Goal: Task Accomplishment & Management: Use online tool/utility

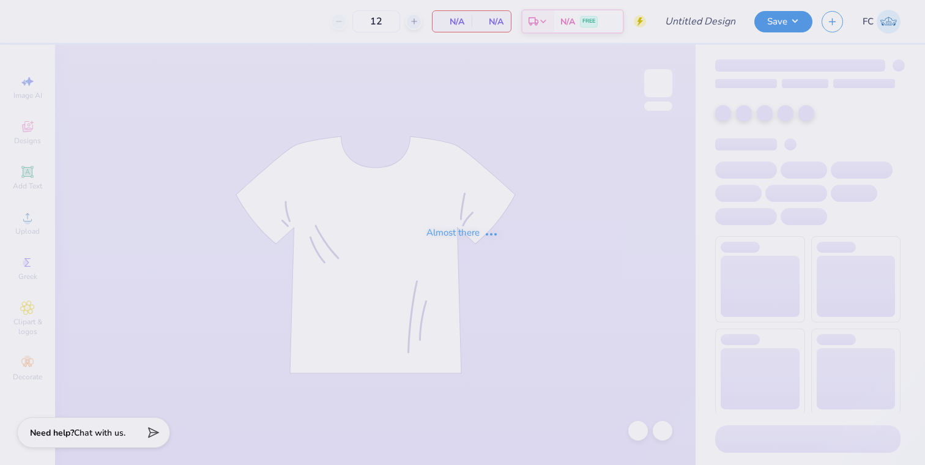
type input "PIKE Rush Shirts"
type input "60"
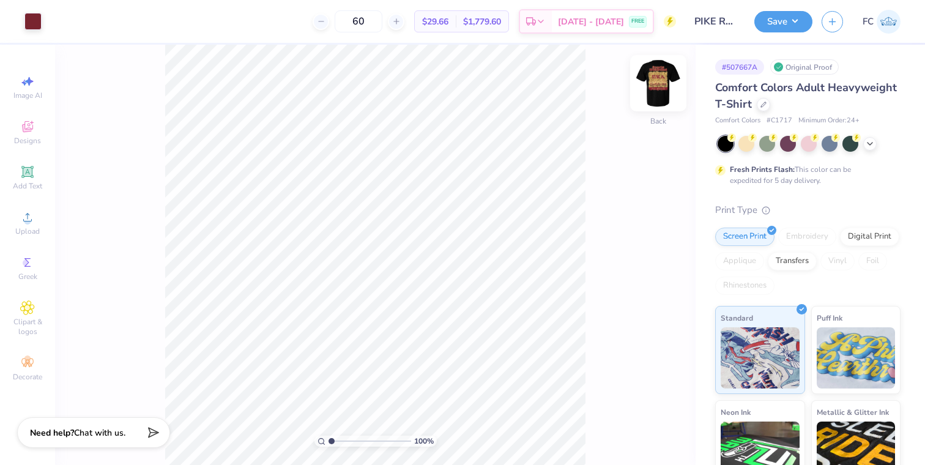
click at [656, 89] on img at bounding box center [658, 83] width 49 height 49
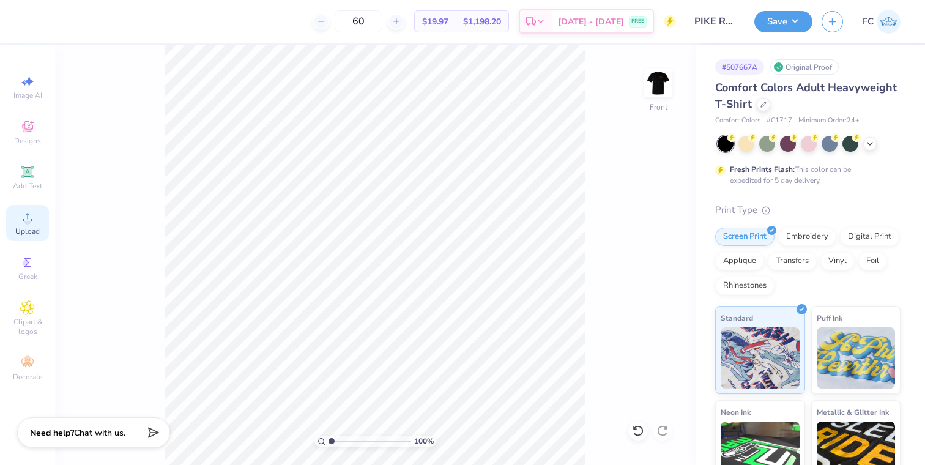
click at [28, 213] on icon at bounding box center [27, 217] width 15 height 15
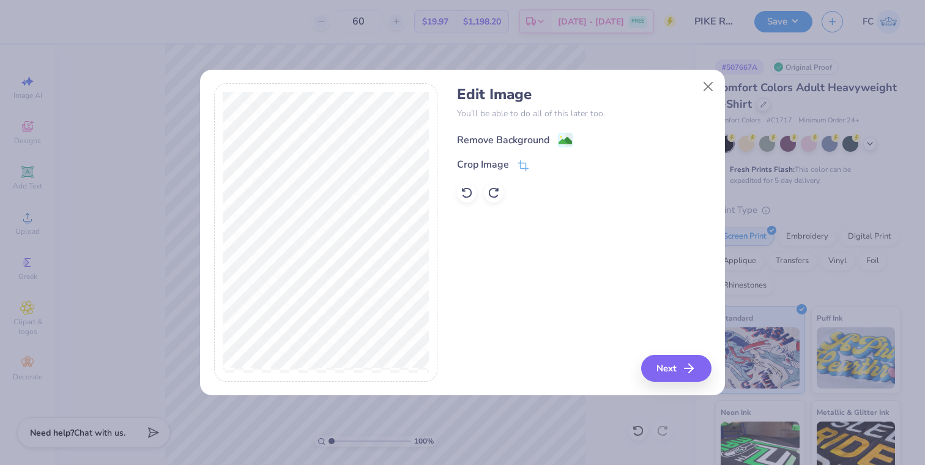
click at [566, 144] on image at bounding box center [565, 140] width 13 height 13
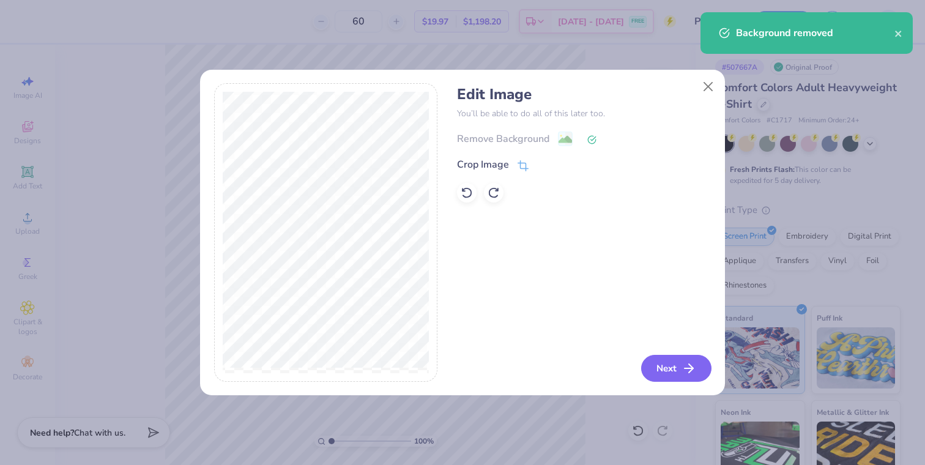
click at [669, 369] on button "Next" at bounding box center [676, 368] width 70 height 27
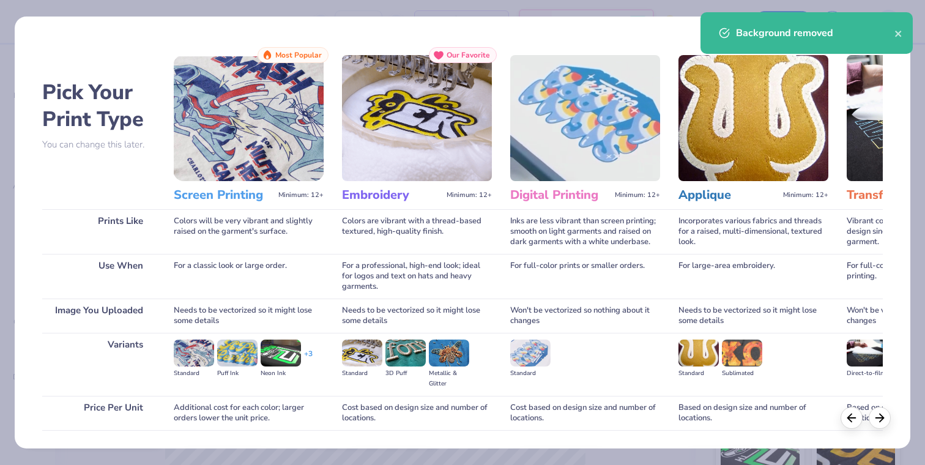
scroll to position [84, 0]
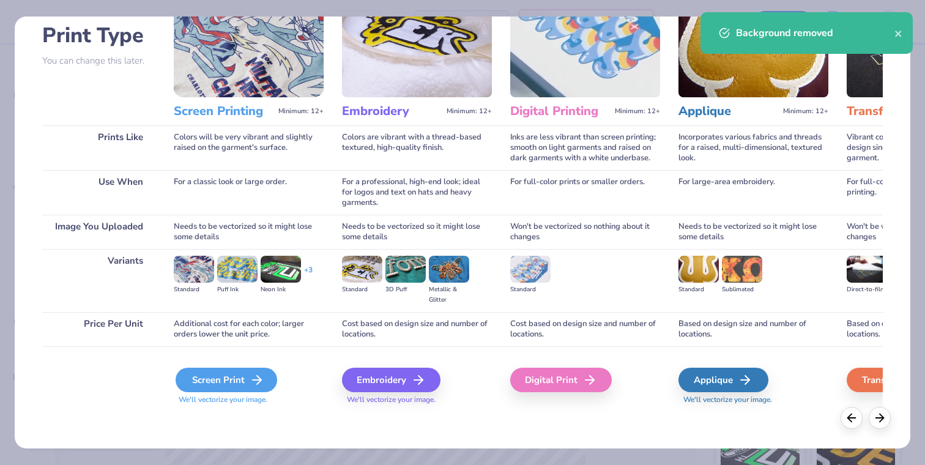
click at [209, 382] on div "Screen Print" at bounding box center [227, 380] width 102 height 24
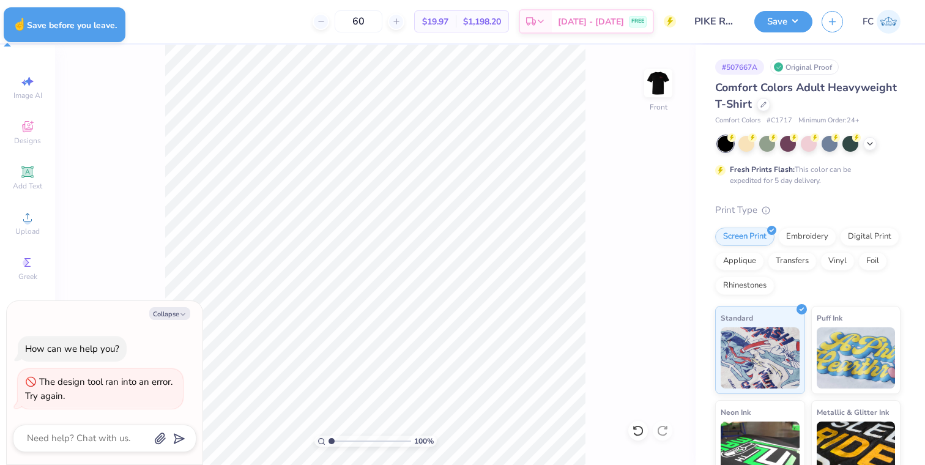
type textarea "x"
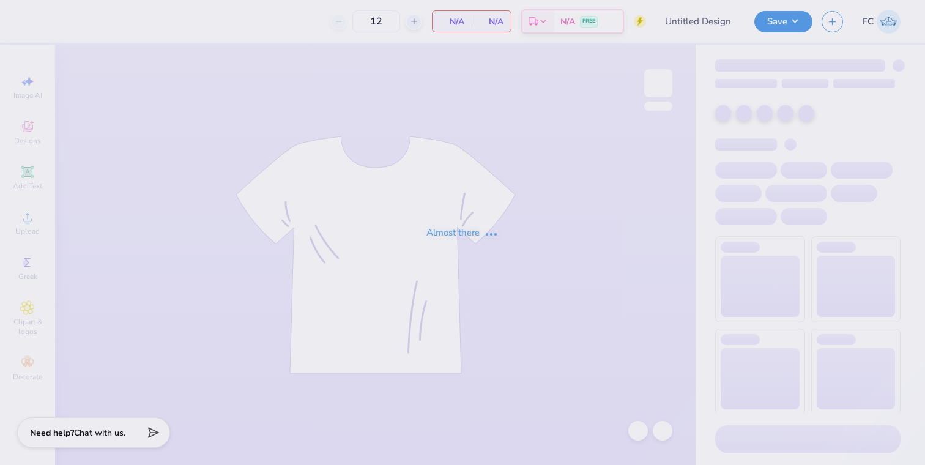
type input "PIKE Rush Shirts"
type input "60"
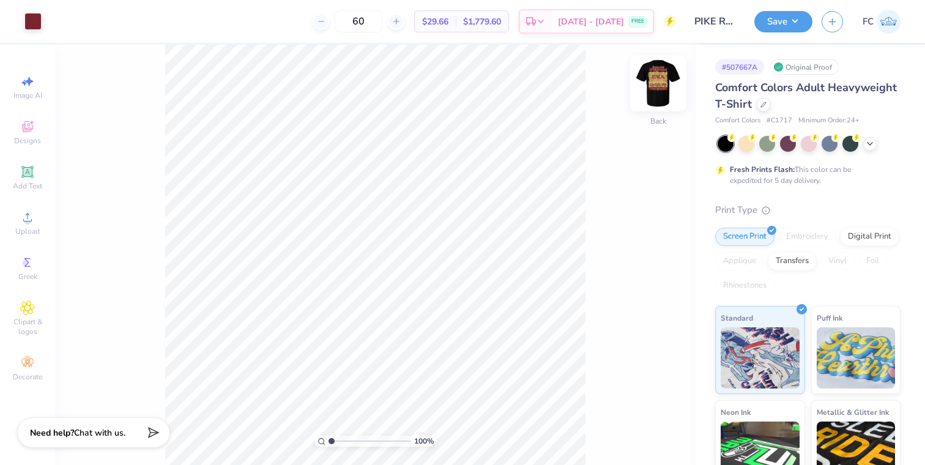
click at [651, 81] on img at bounding box center [658, 83] width 49 height 49
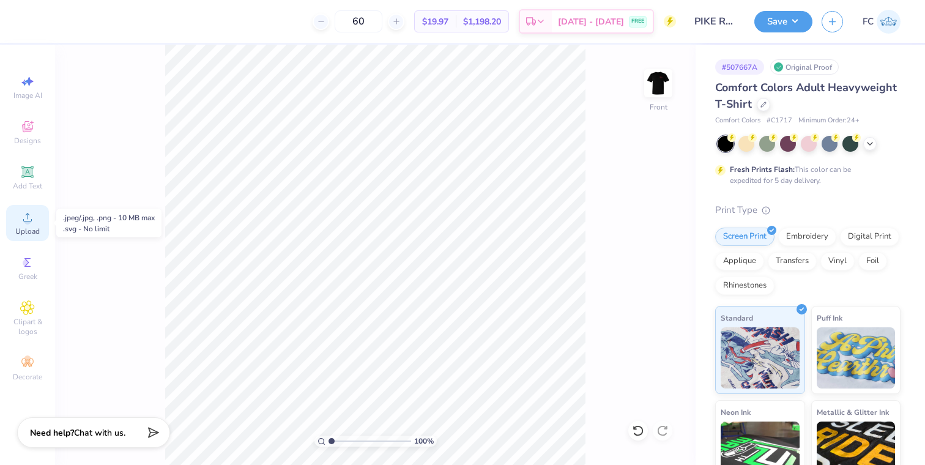
click at [20, 222] on div "Upload" at bounding box center [27, 223] width 43 height 36
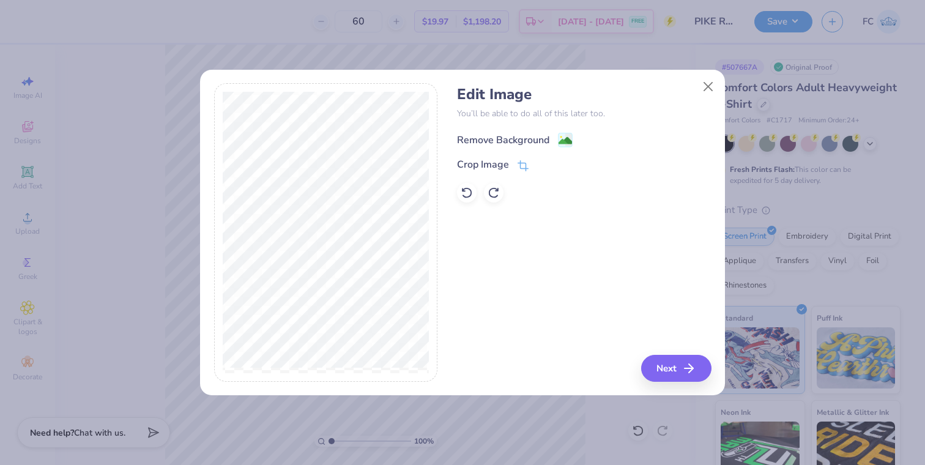
click at [560, 136] on image at bounding box center [565, 140] width 13 height 13
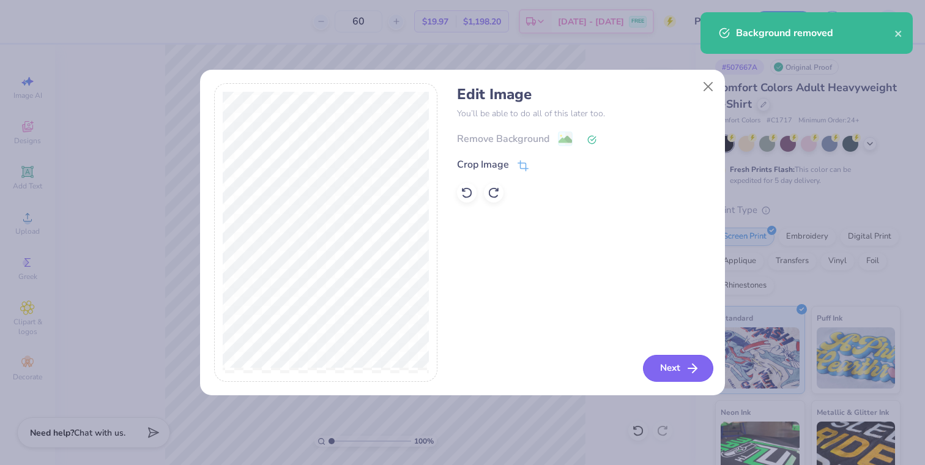
click at [662, 355] on button "Next" at bounding box center [678, 368] width 70 height 27
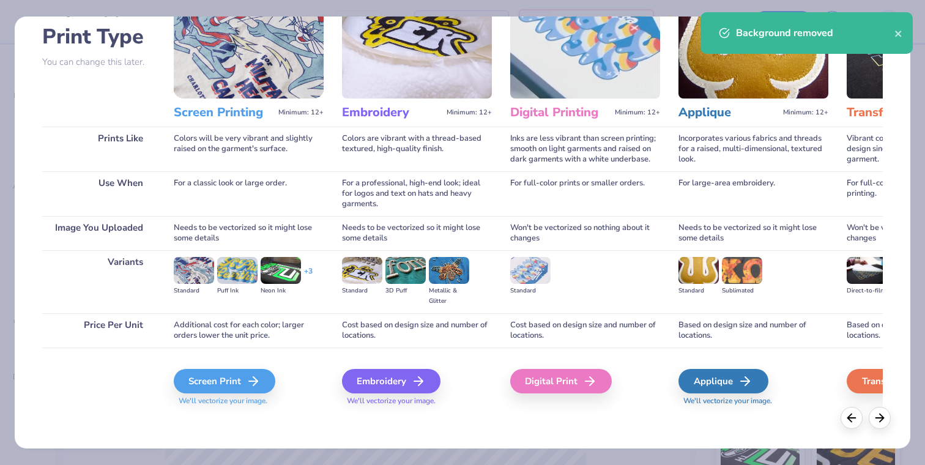
scroll to position [84, 0]
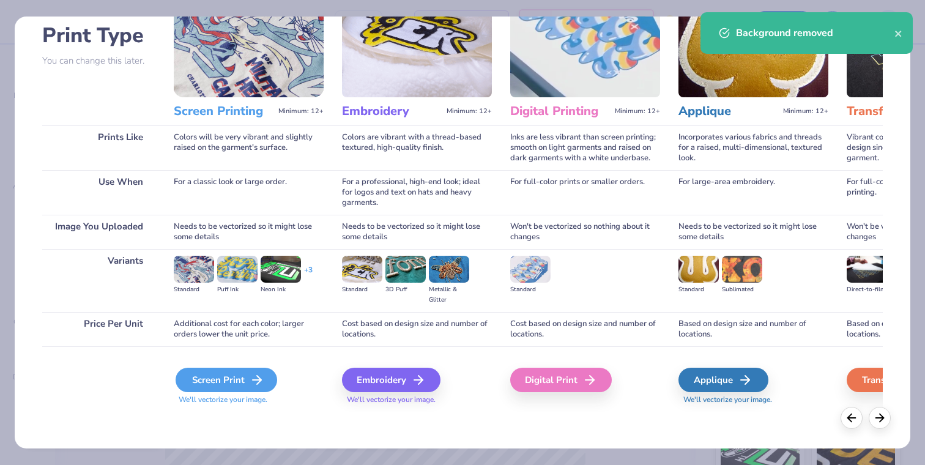
click at [245, 381] on div "Screen Print" at bounding box center [227, 380] width 102 height 24
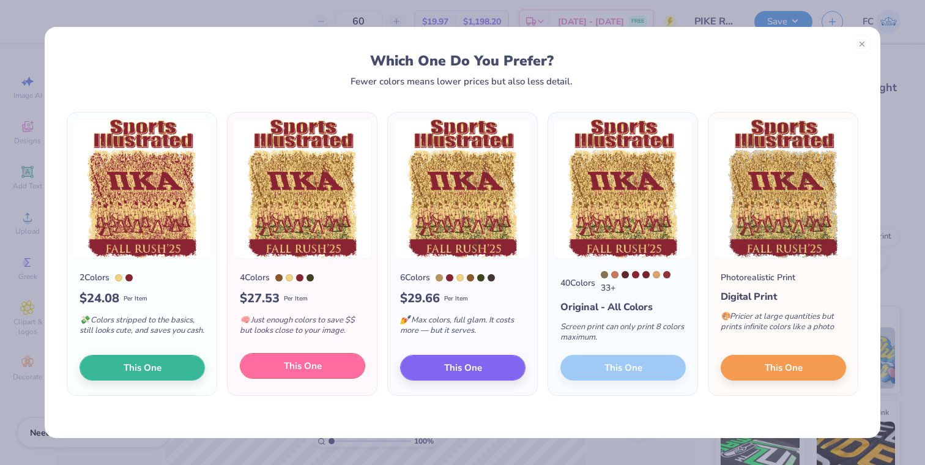
click at [349, 370] on button "This One" at bounding box center [302, 366] width 125 height 26
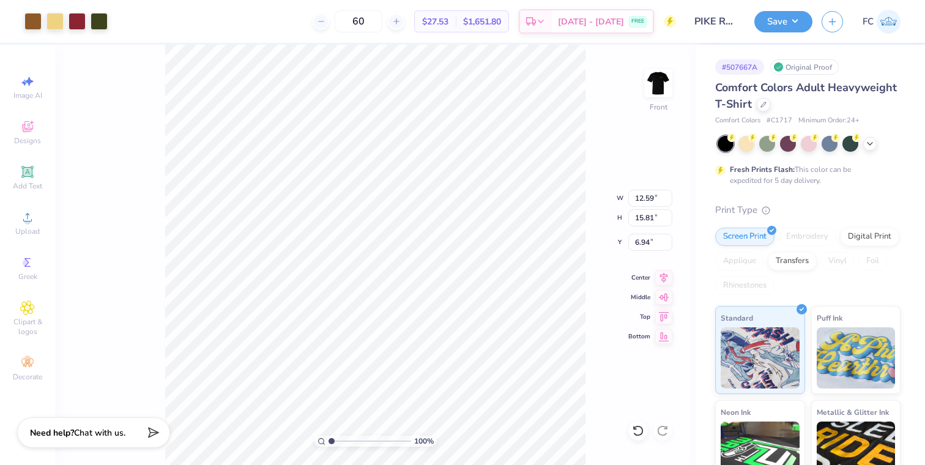
type input "12.59"
type input "15.81"
type input "3.00"
click at [775, 18] on button "Save" at bounding box center [783, 19] width 58 height 21
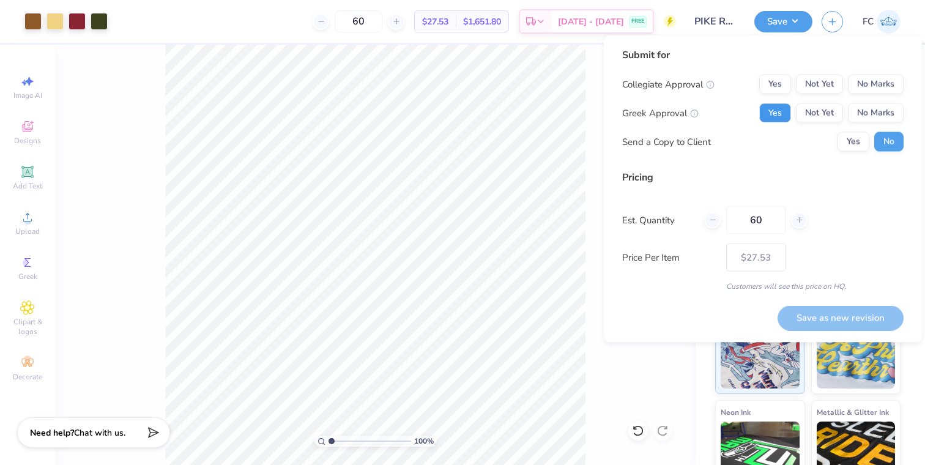
click at [784, 112] on button "Yes" at bounding box center [775, 113] width 32 height 20
click at [873, 84] on button "No Marks" at bounding box center [876, 85] width 56 height 20
click at [824, 319] on button "Save as new revision" at bounding box center [841, 317] width 126 height 25
type input "$27.53"
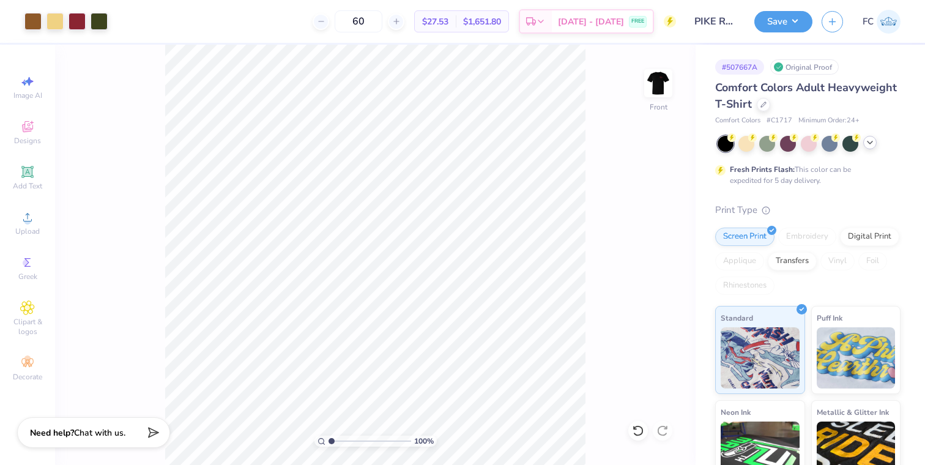
click at [865, 144] on icon at bounding box center [870, 143] width 10 height 10
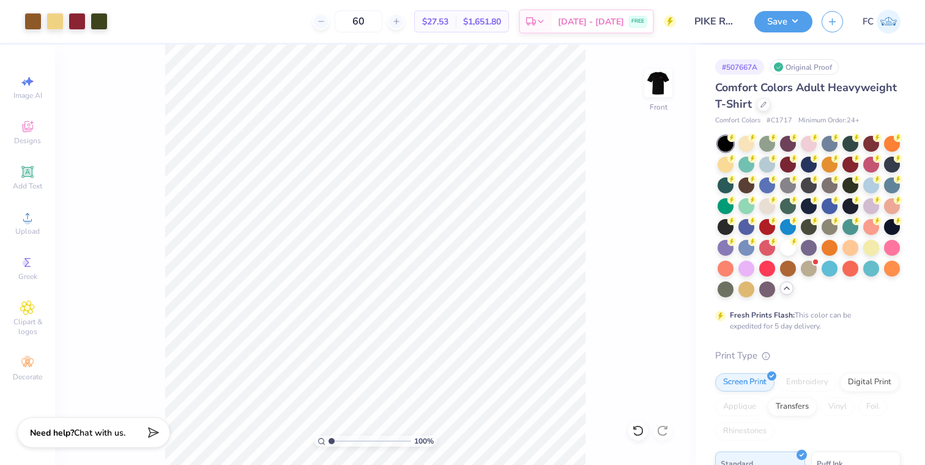
click at [871, 141] on div at bounding box center [871, 144] width 16 height 16
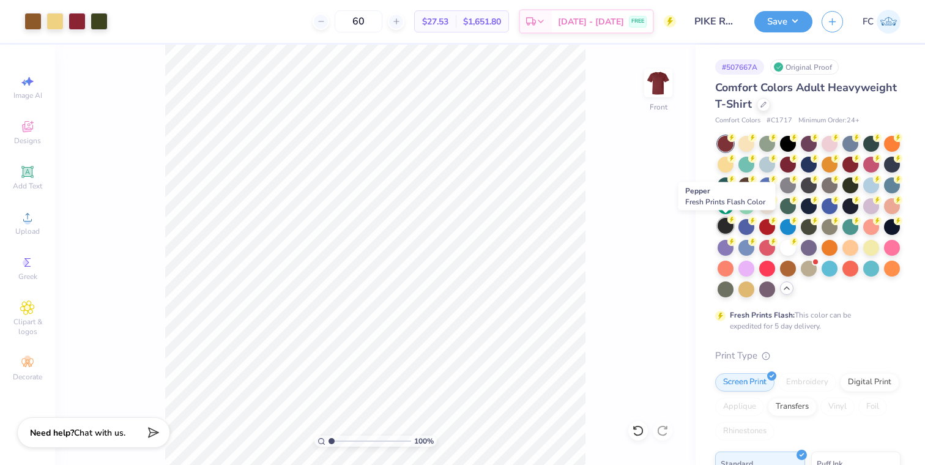
click at [724, 222] on div at bounding box center [726, 226] width 16 height 16
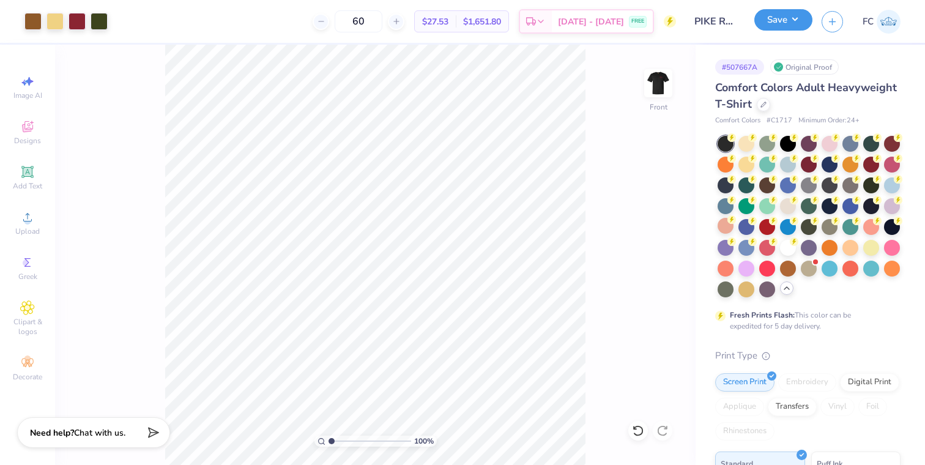
click at [792, 16] on button "Save" at bounding box center [783, 19] width 58 height 21
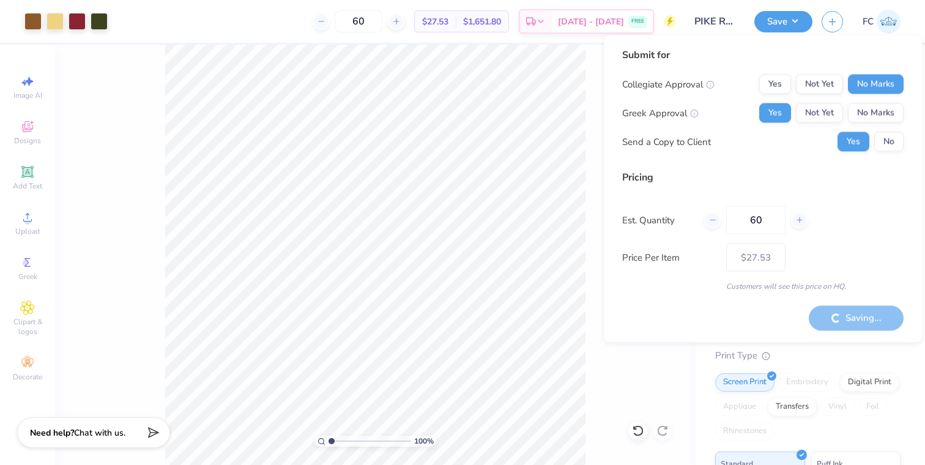
click at [870, 313] on div "Saving..." at bounding box center [856, 317] width 95 height 25
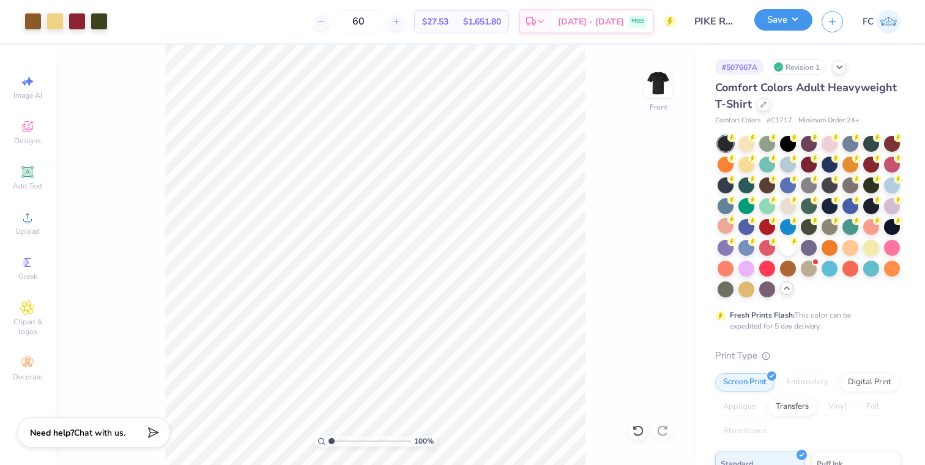
click at [784, 25] on button "Save" at bounding box center [783, 19] width 58 height 21
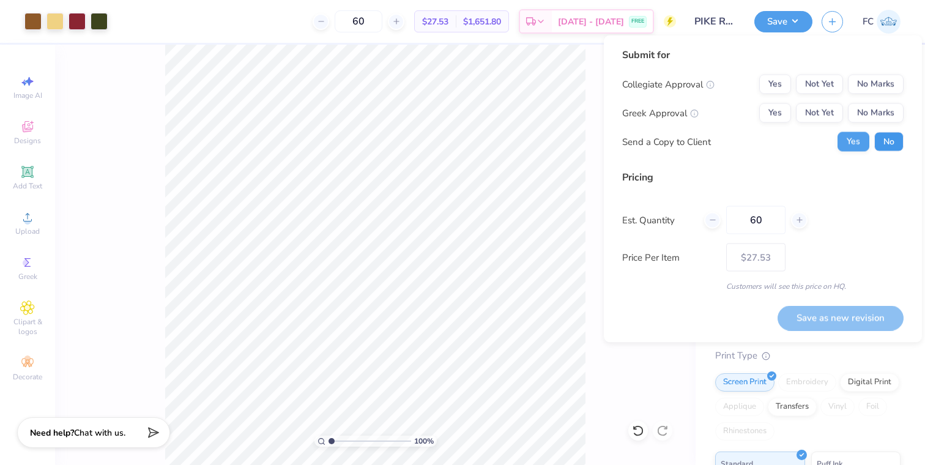
click at [884, 147] on button "No" at bounding box center [888, 142] width 29 height 20
click at [785, 114] on button "Yes" at bounding box center [775, 113] width 32 height 20
click at [899, 83] on button "No Marks" at bounding box center [876, 85] width 56 height 20
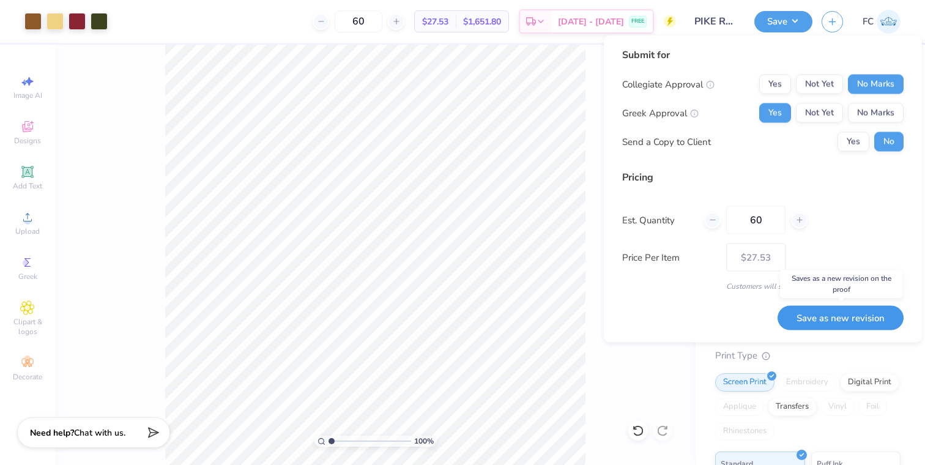
click at [818, 319] on button "Save as new revision" at bounding box center [841, 317] width 126 height 25
type input "$27.53"
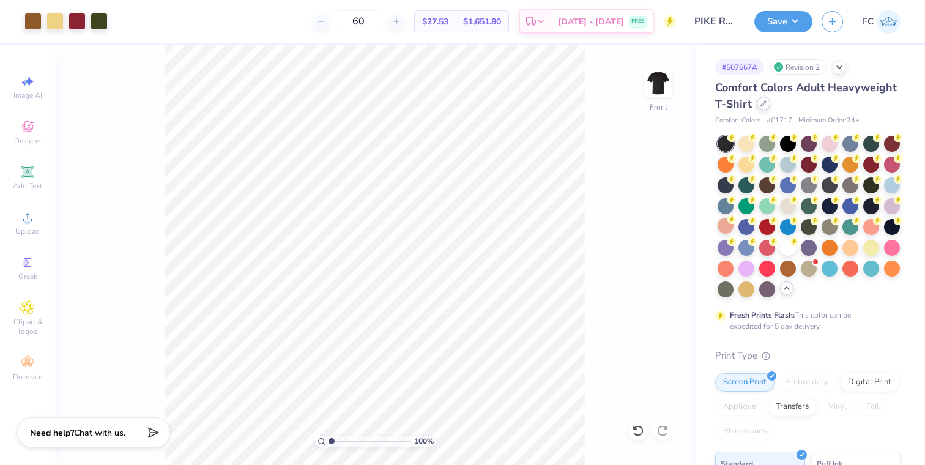
click at [758, 105] on div at bounding box center [763, 103] width 13 height 13
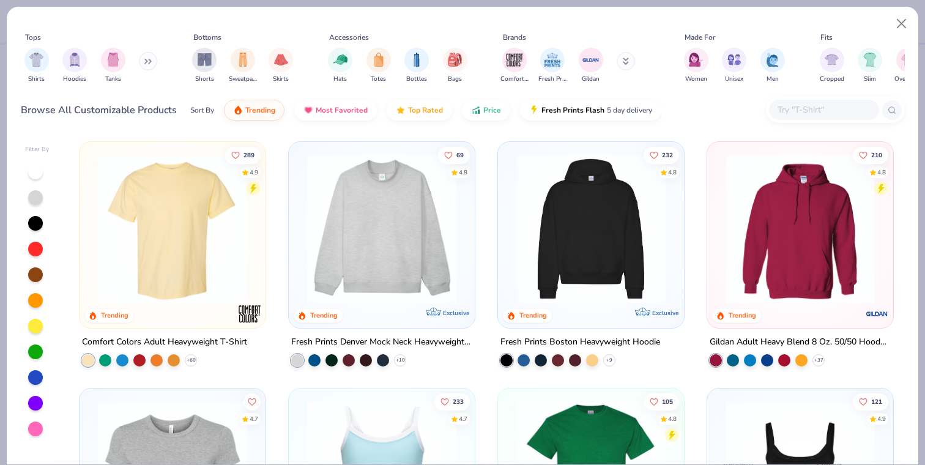
click at [806, 116] on input "text" at bounding box center [824, 110] width 94 height 14
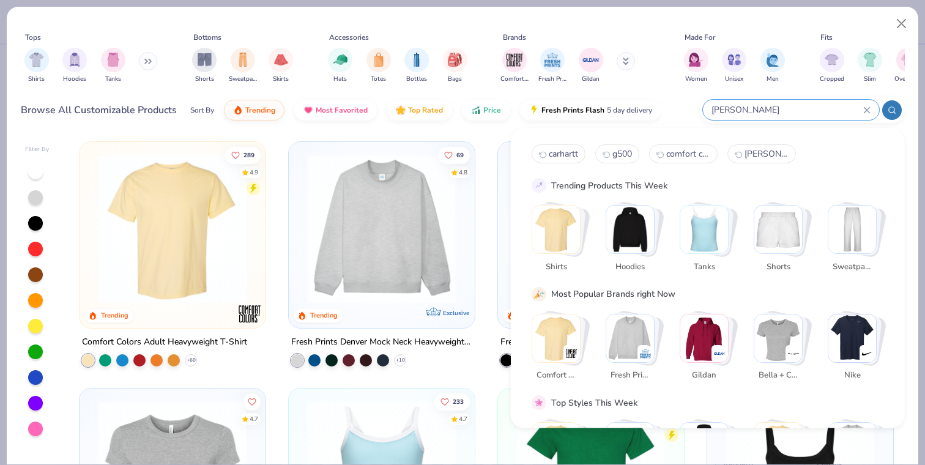
type input "[PERSON_NAME]"
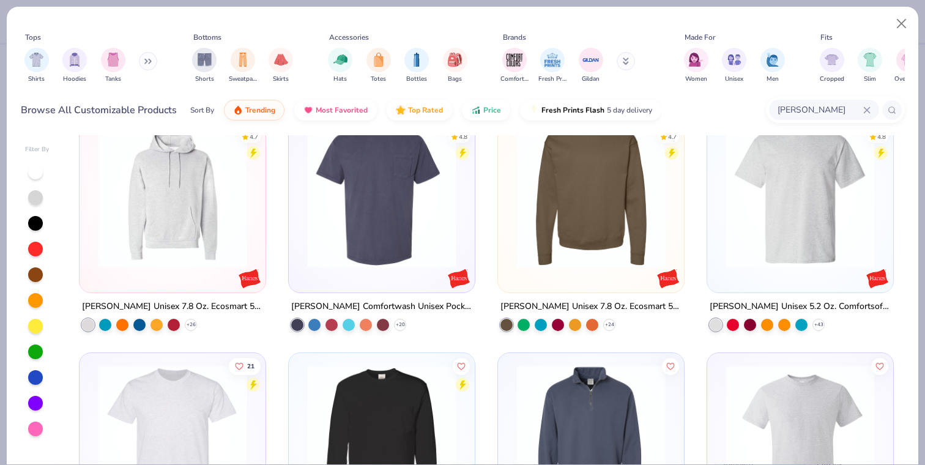
scroll to position [34, 0]
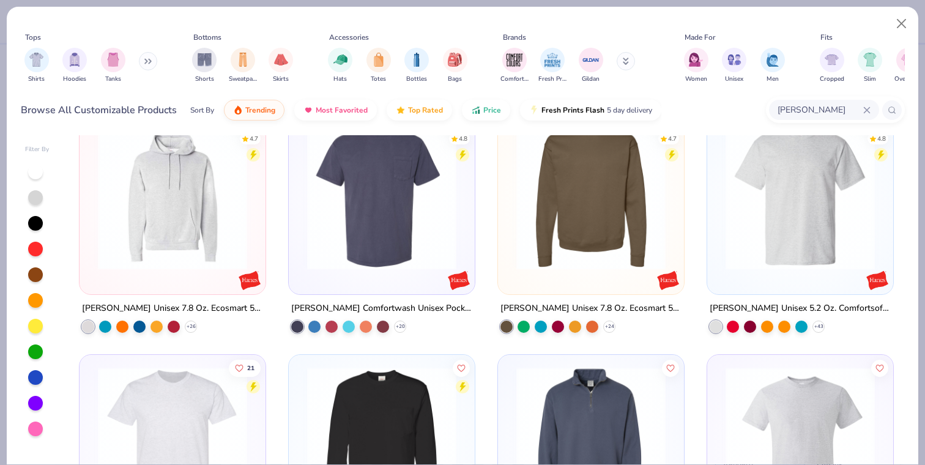
click at [827, 226] on img at bounding box center [801, 195] width 162 height 149
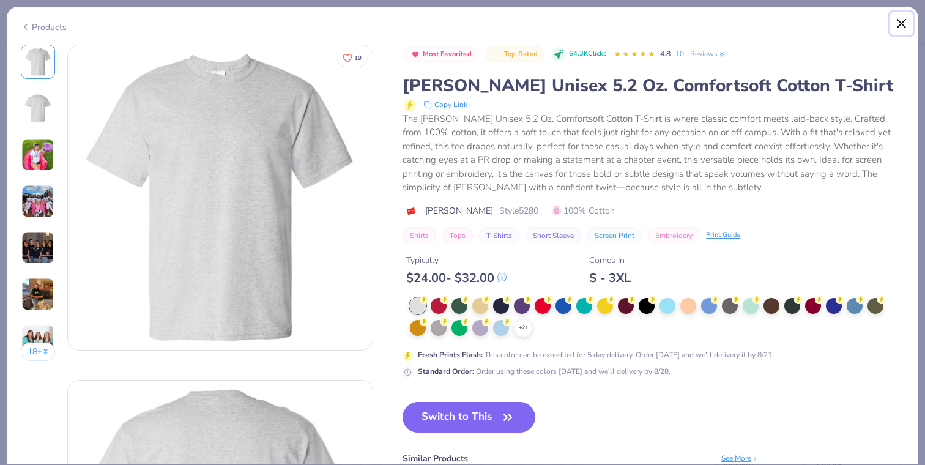
click at [898, 27] on button "Close" at bounding box center [901, 23] width 23 height 23
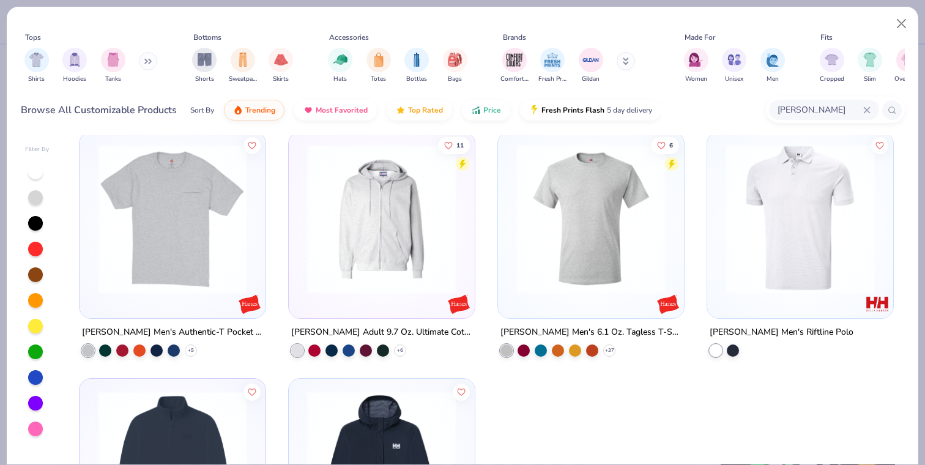
scroll to position [1276, 0]
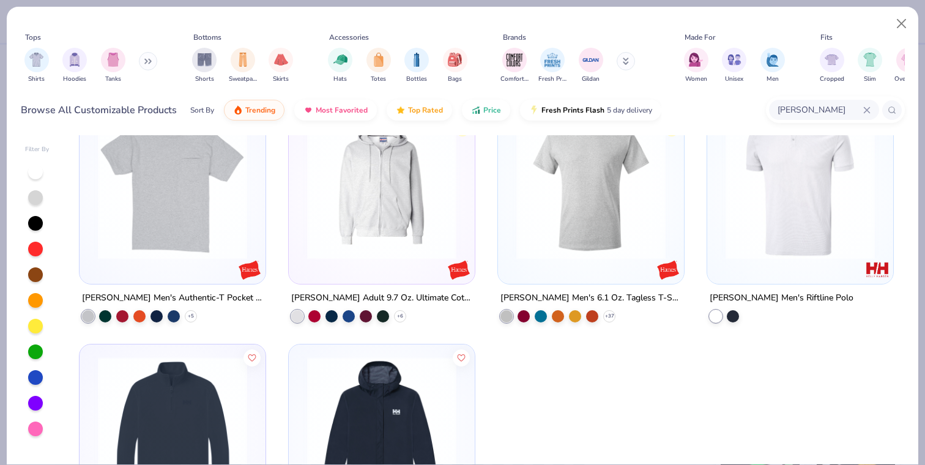
click at [613, 203] on img at bounding box center [591, 184] width 162 height 149
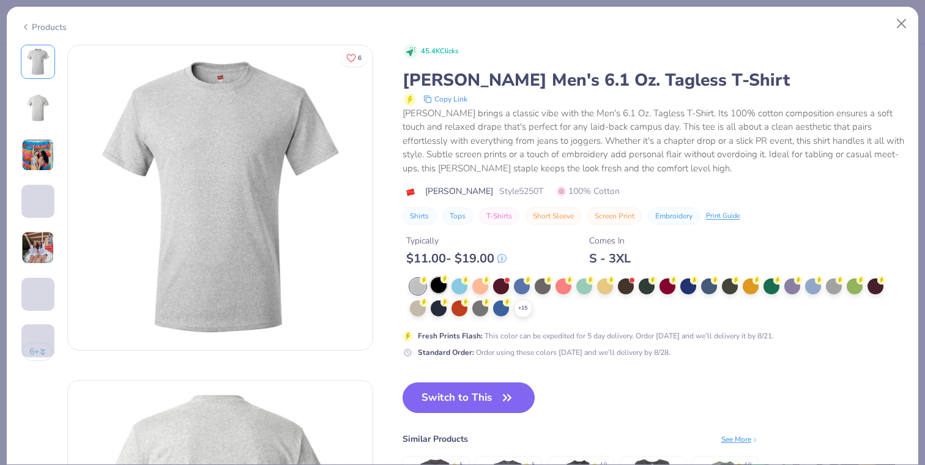
click at [431, 284] on div at bounding box center [439, 285] width 16 height 16
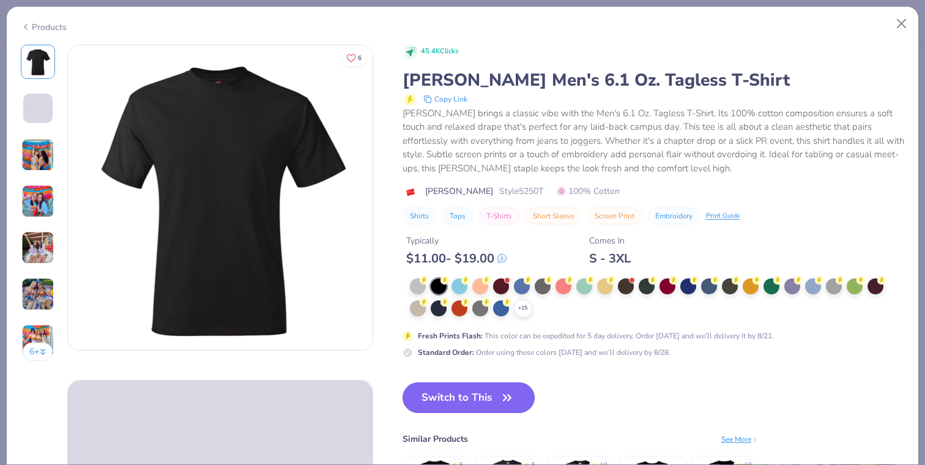
click at [456, 391] on button "Switch to This" at bounding box center [469, 397] width 133 height 31
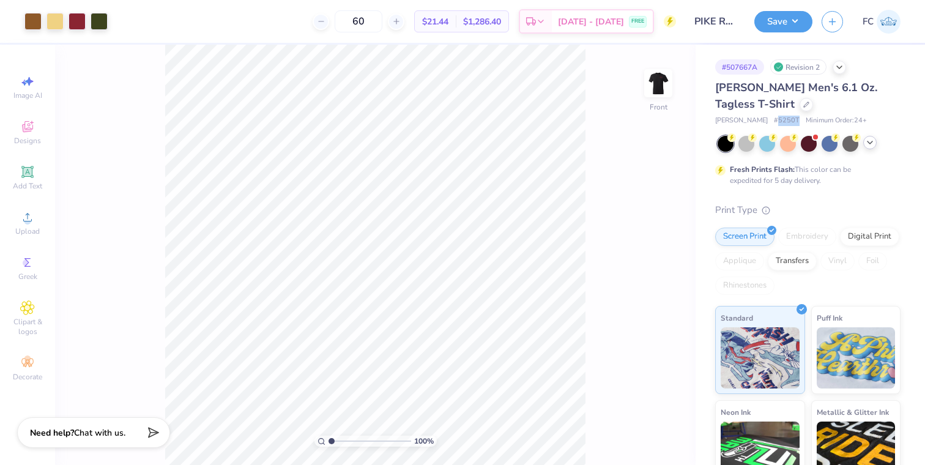
drag, startPoint x: 745, startPoint y: 121, endPoint x: 767, endPoint y: 117, distance: 22.3
click at [767, 117] on div "[PERSON_NAME] # 5250T Minimum Order: 24 +" at bounding box center [807, 121] width 185 height 10
copy span "5250T"
